Goal: Task Accomplishment & Management: Manage account settings

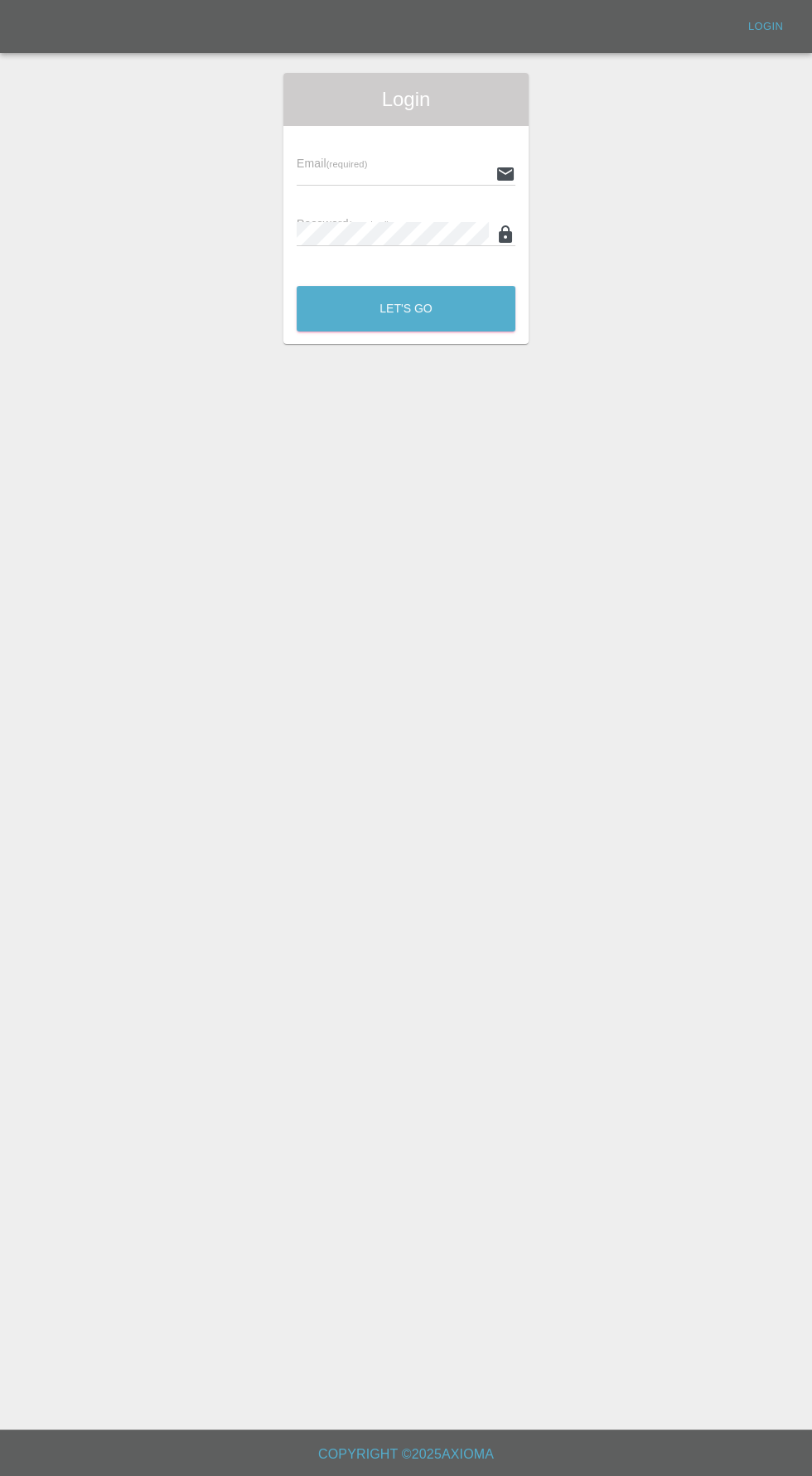
click at [333, 172] on input "text" at bounding box center [393, 173] width 193 height 24
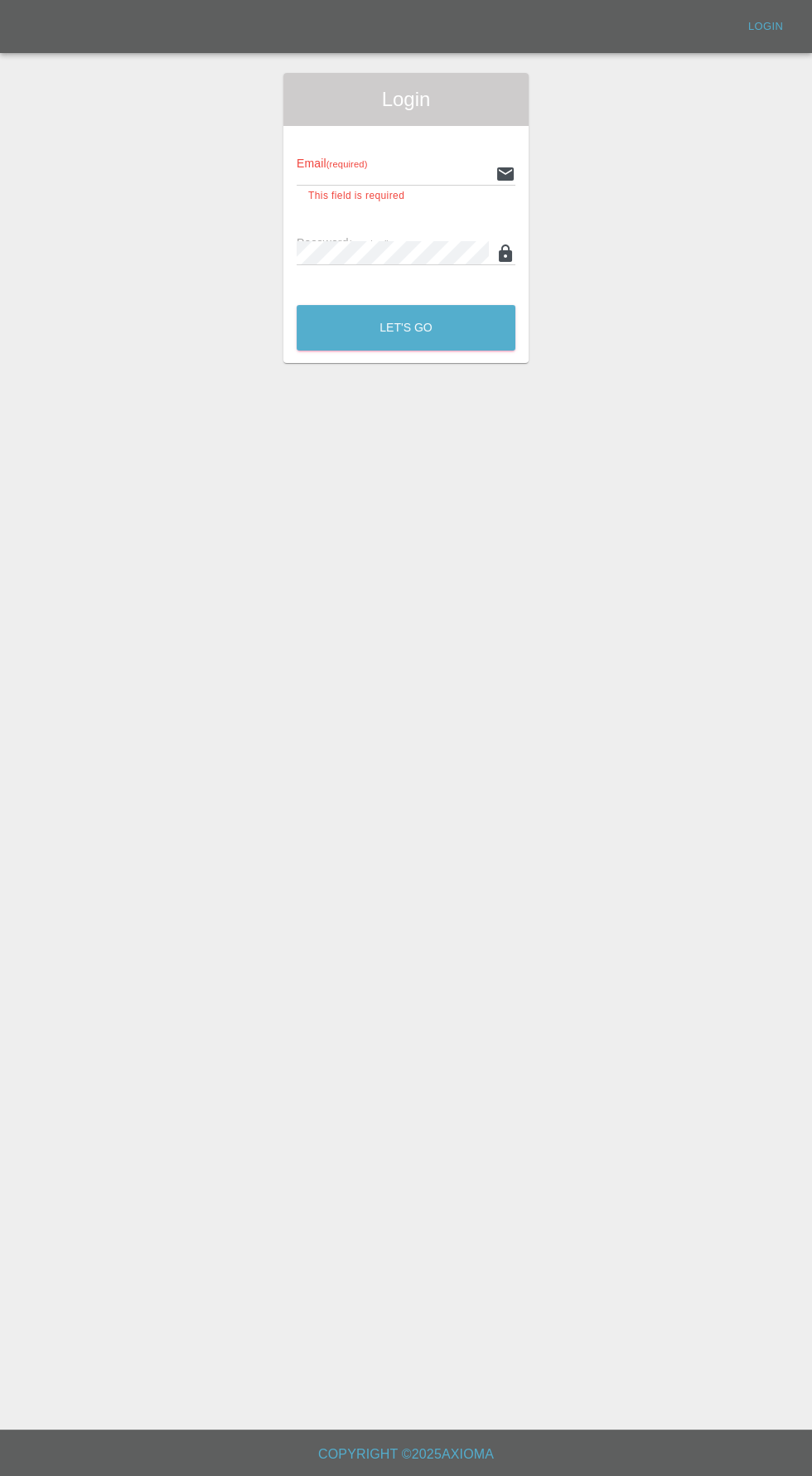
type input "[EMAIL_ADDRESS][DOMAIN_NAME]"
click at [296, 305] on button "Let's Go" at bounding box center [405, 327] width 218 height 45
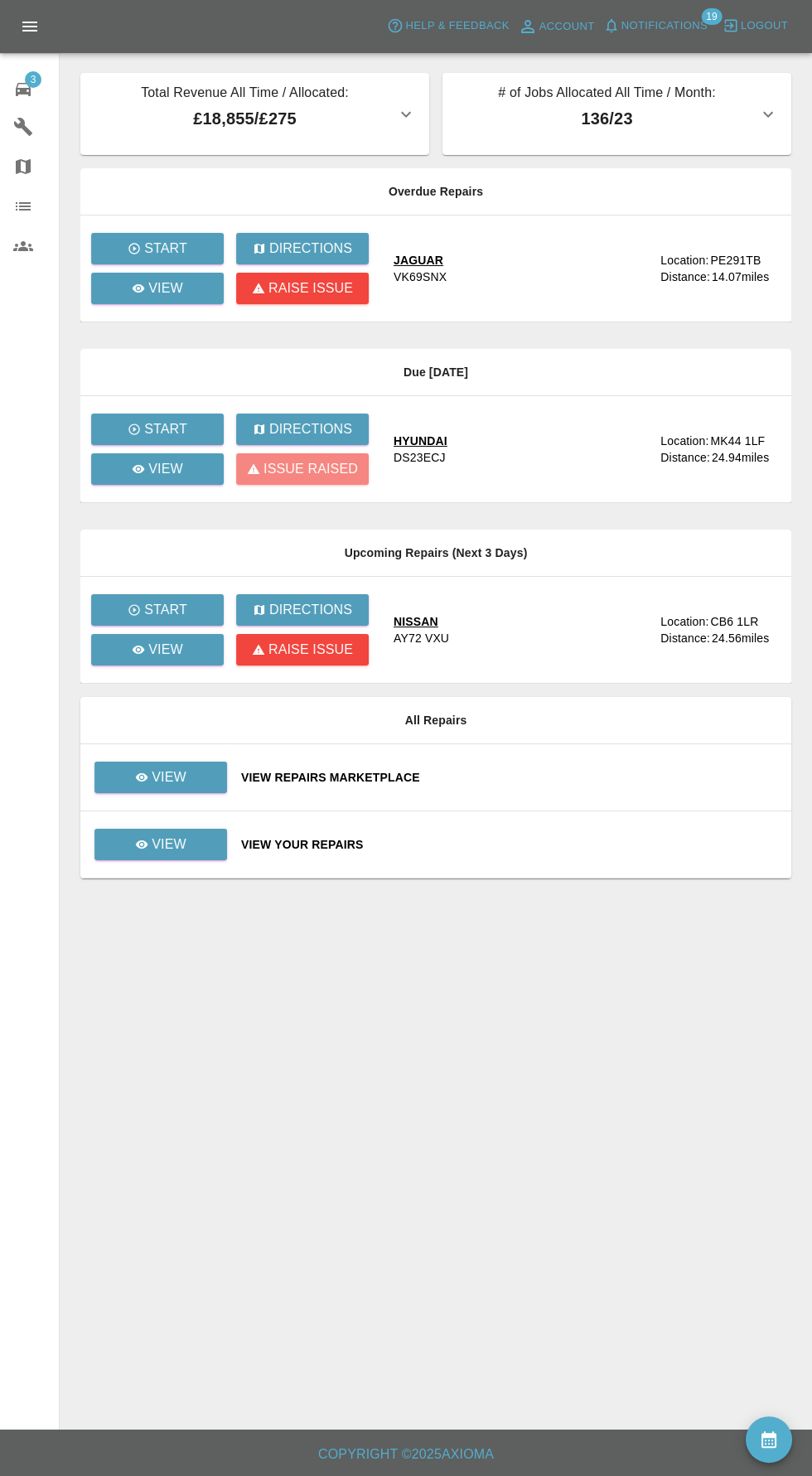
click at [296, 478] on div "Issue raised" at bounding box center [307, 470] width 145 height 40
click at [285, 487] on div "Issue raised" at bounding box center [307, 470] width 145 height 40
click at [139, 467] on icon at bounding box center [138, 469] width 13 height 8
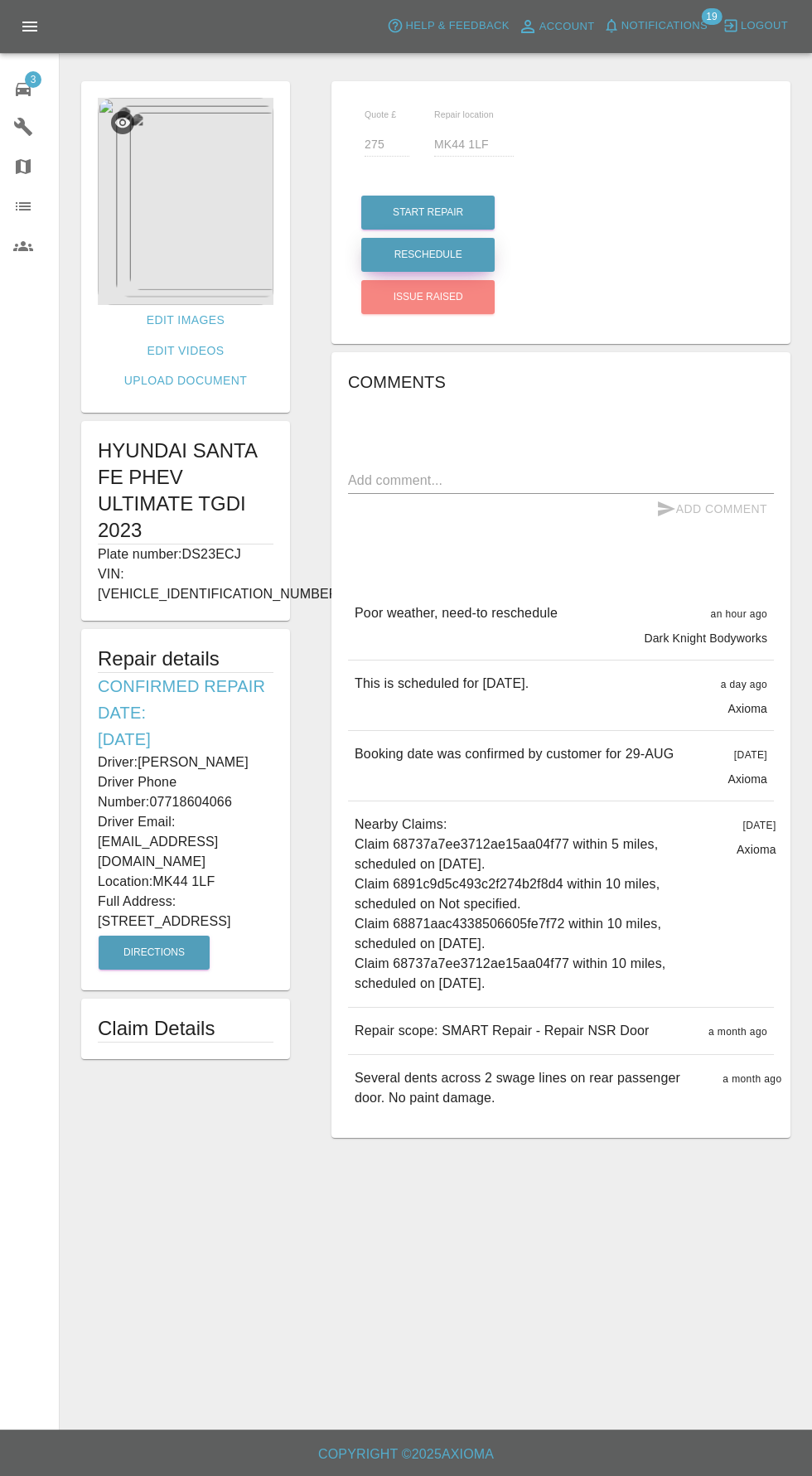
click at [414, 258] on button "Reschedule" at bounding box center [428, 255] width 133 height 34
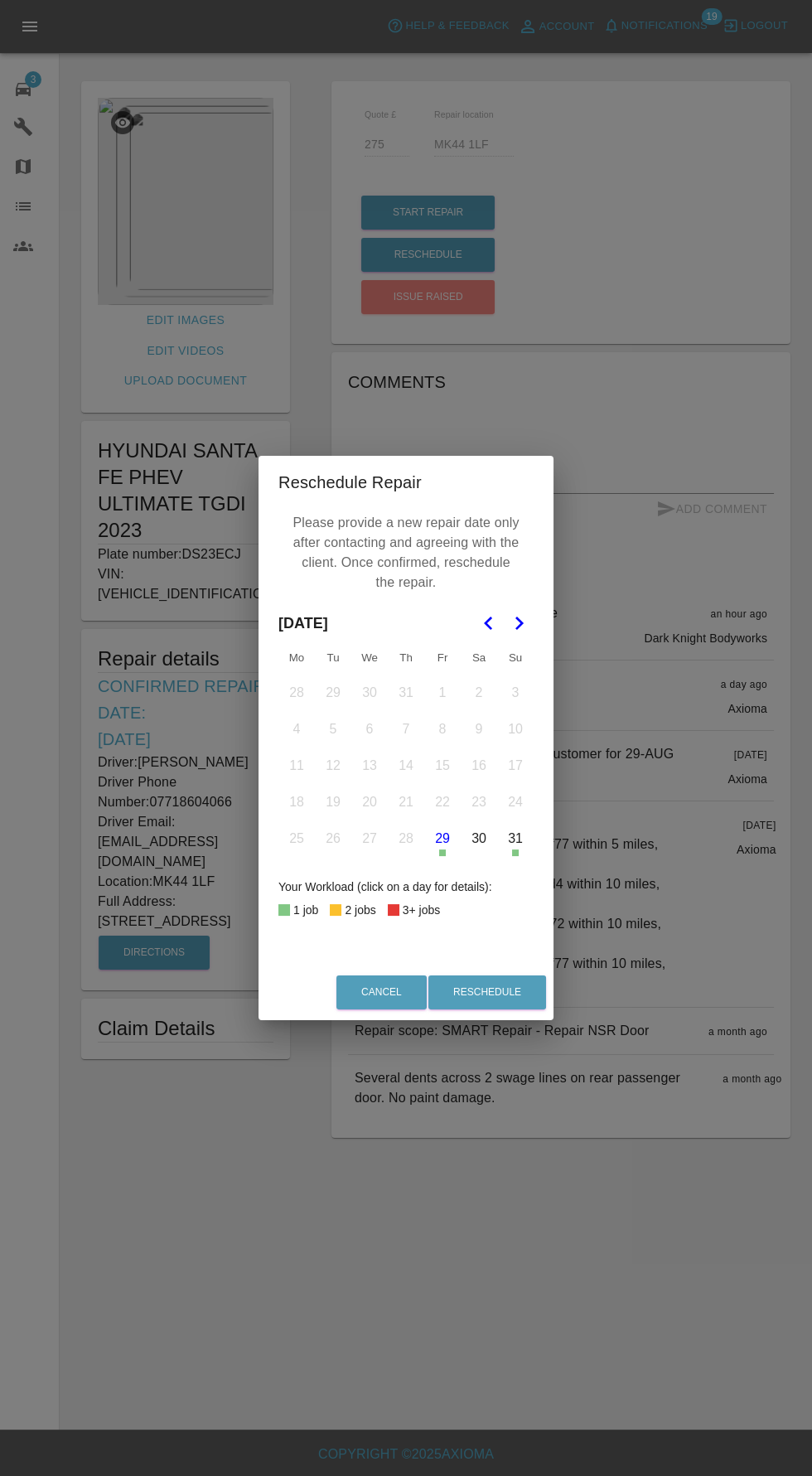
click at [518, 624] on icon "Go to the Next Month" at bounding box center [519, 624] width 20 height 20
click at [369, 766] on button "17" at bounding box center [370, 766] width 35 height 35
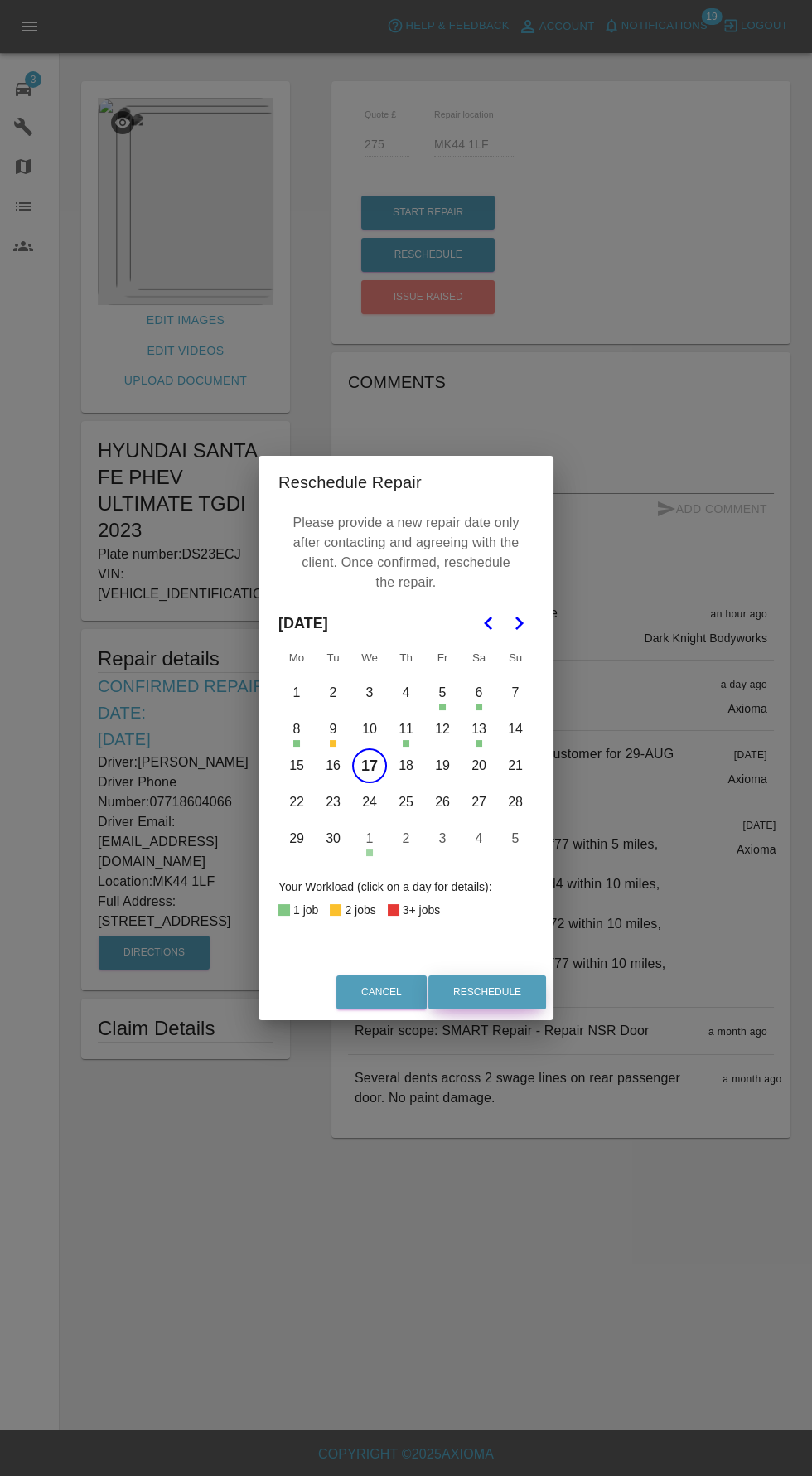
click at [509, 1002] on button "Reschedule" at bounding box center [487, 992] width 118 height 34
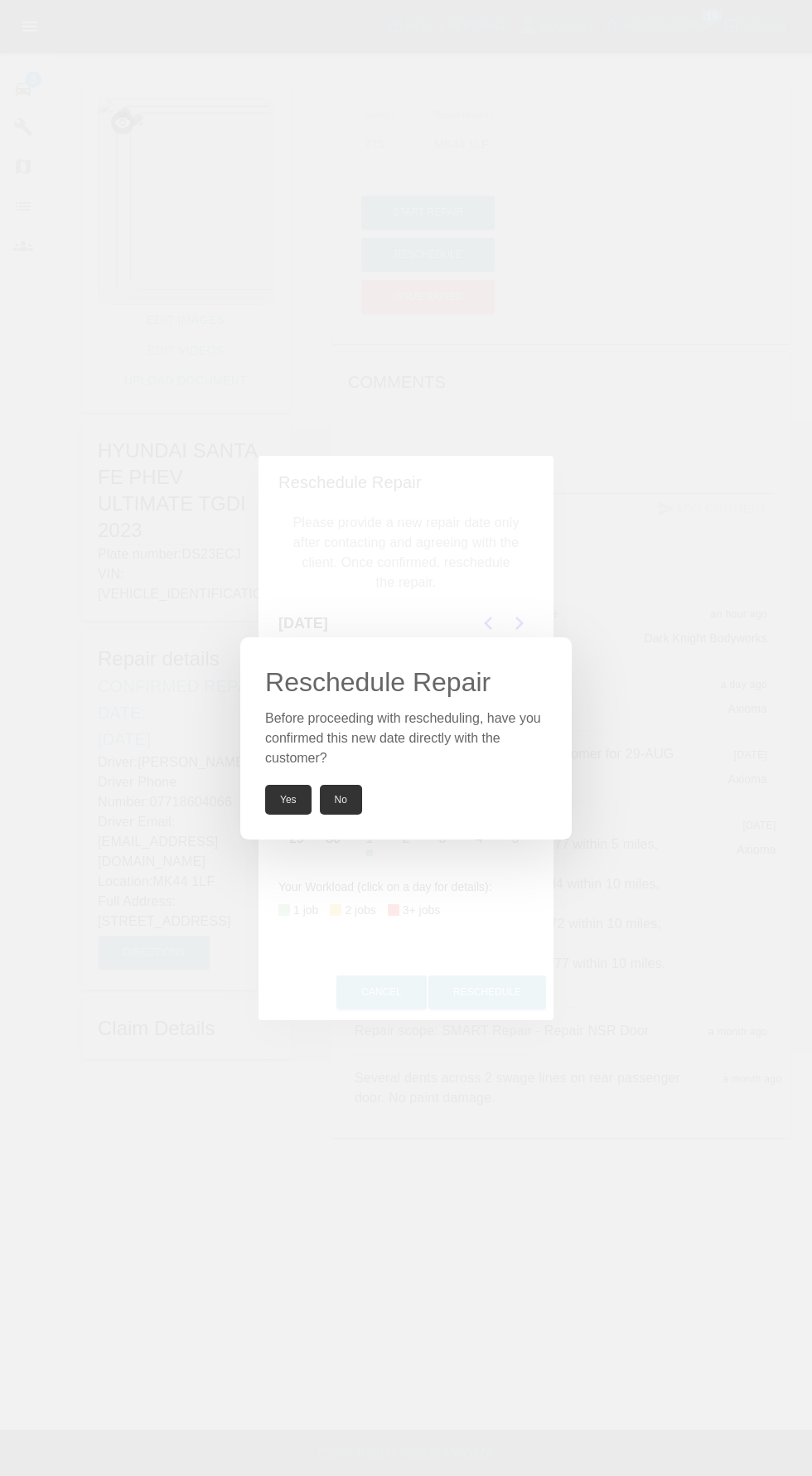
click at [284, 797] on button "Yes" at bounding box center [288, 800] width 46 height 30
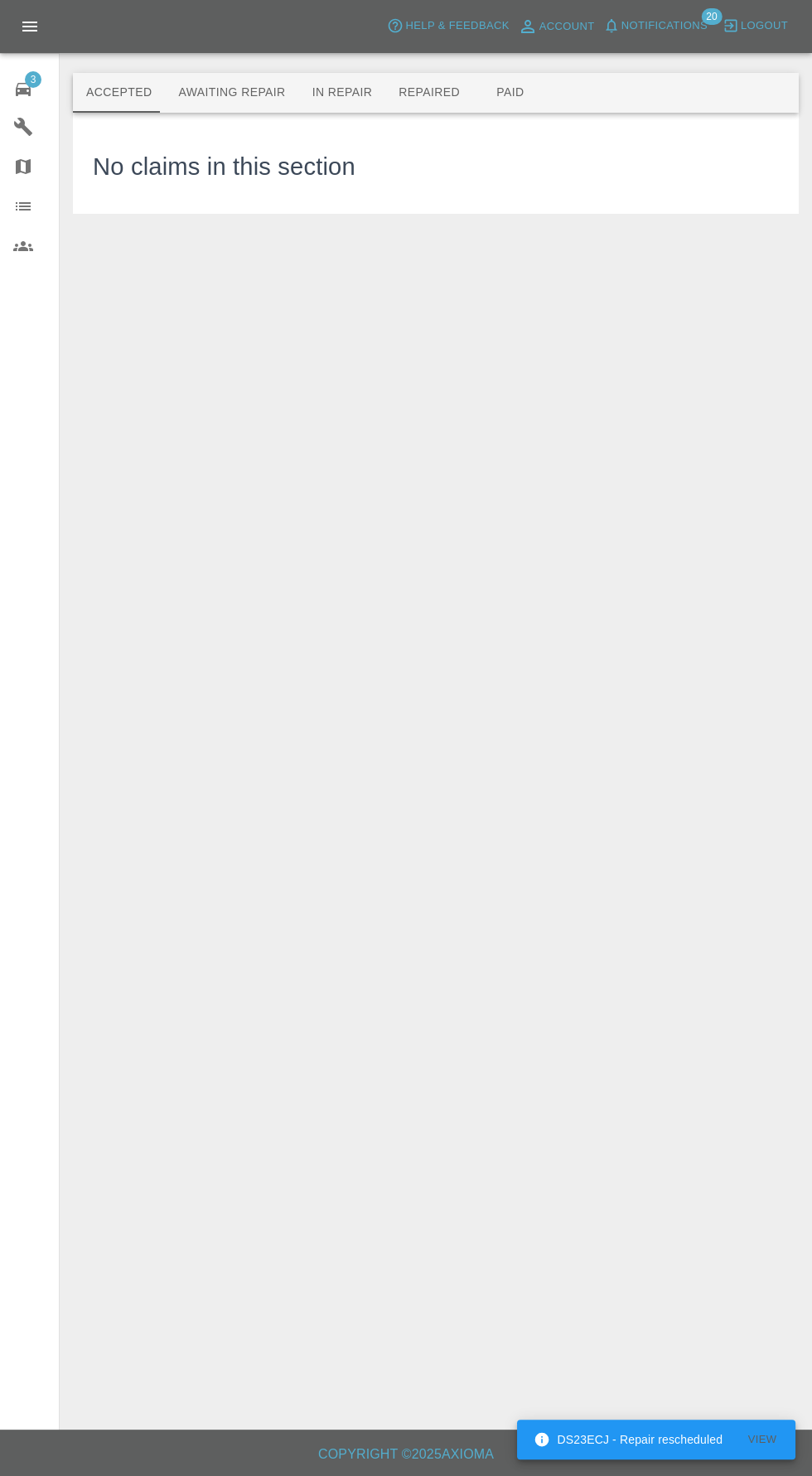
click at [183, 89] on button "Awaiting Repair" at bounding box center [231, 93] width 133 height 40
